Goal: Task Accomplishment & Management: Use online tool/utility

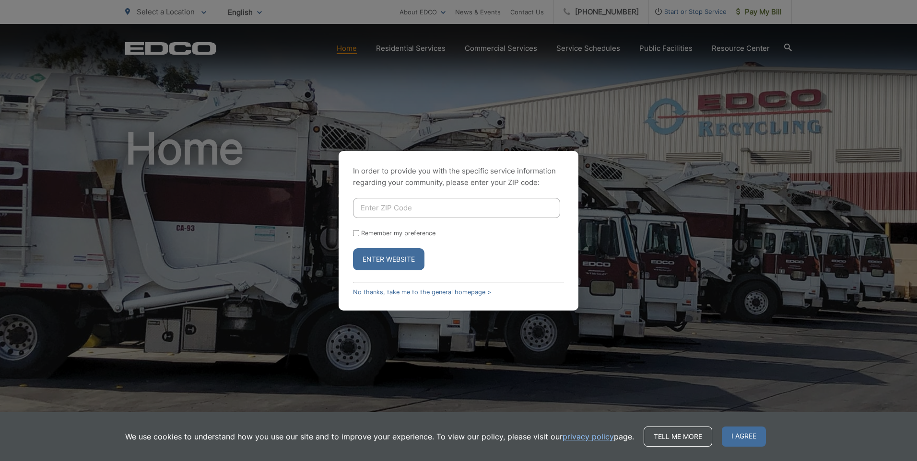
click at [369, 208] on input "Enter ZIP Code" at bounding box center [456, 208] width 207 height 20
type input "91906"
click at [353, 248] on button "Enter Website" at bounding box center [388, 259] width 71 height 22
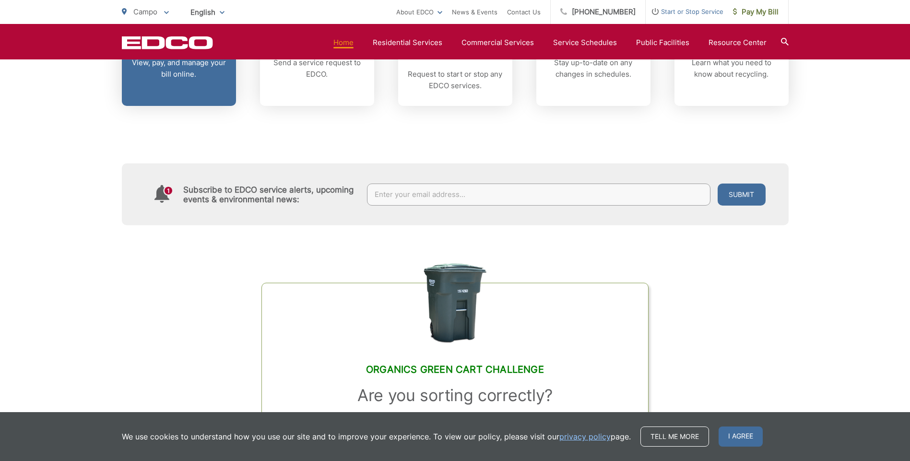
scroll to position [336, 0]
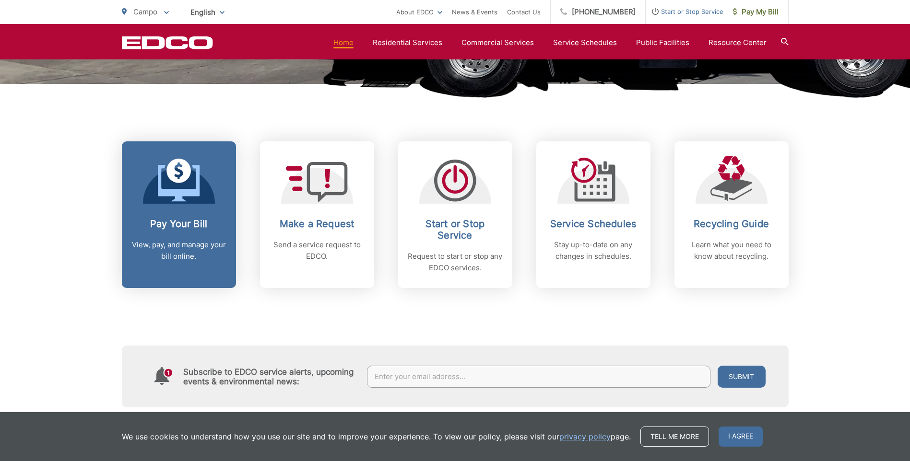
click at [189, 248] on p "View, pay, and manage your bill online." at bounding box center [178, 250] width 95 height 23
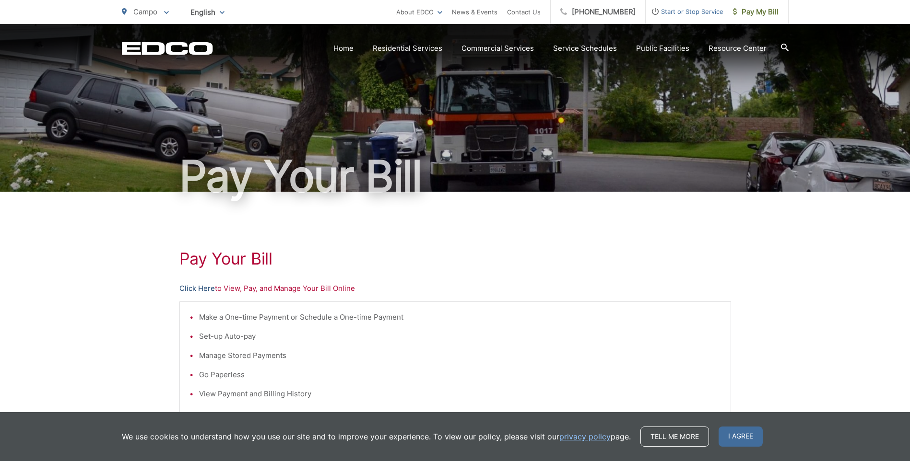
click at [185, 285] on link "Click Here" at bounding box center [196, 289] width 35 height 12
